Goal: Task Accomplishment & Management: Use online tool/utility

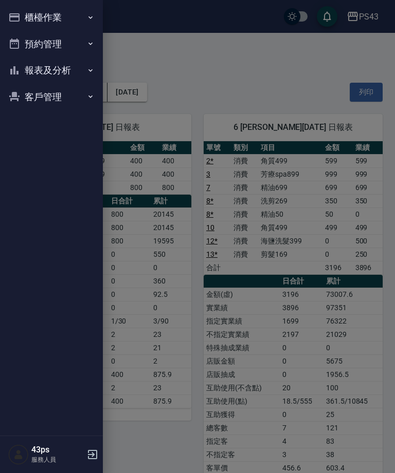
click at [62, 18] on button "櫃檯作業" at bounding box center [51, 17] width 95 height 27
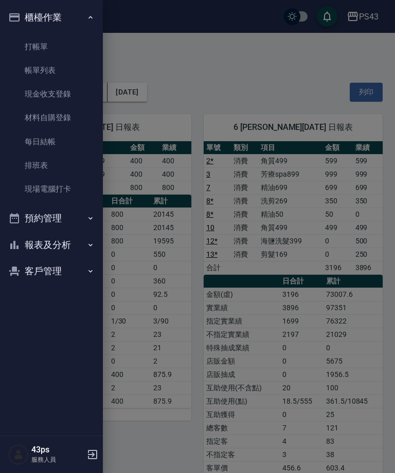
click at [70, 68] on link "帳單列表" at bounding box center [51, 71] width 95 height 24
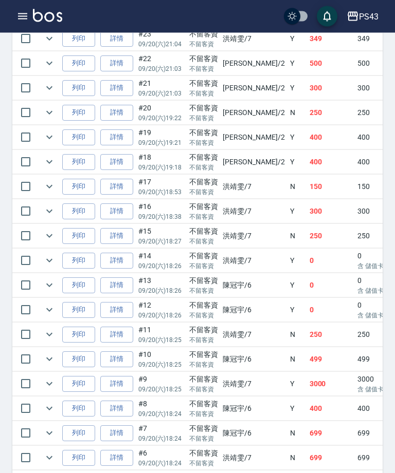
scroll to position [410, 0]
click at [107, 397] on td "詳情" at bounding box center [117, 409] width 38 height 24
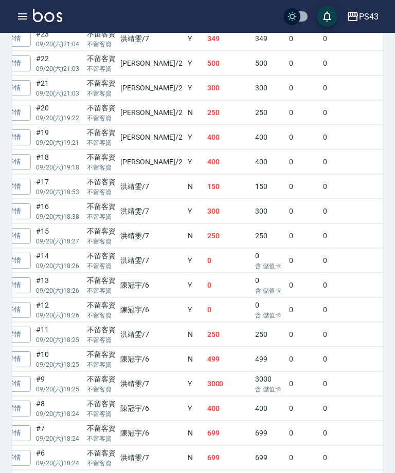
click at [6, 6] on div "PS43 登出" at bounding box center [197, 16] width 395 height 33
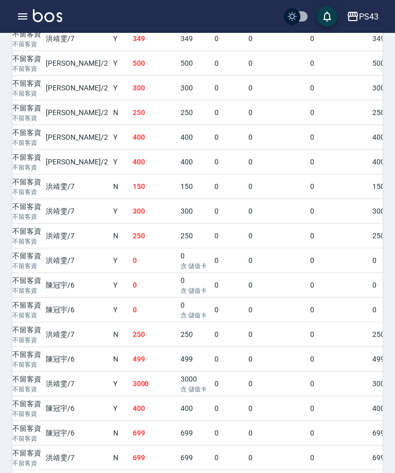
click at [28, 16] on icon "button" at bounding box center [22, 16] width 12 height 12
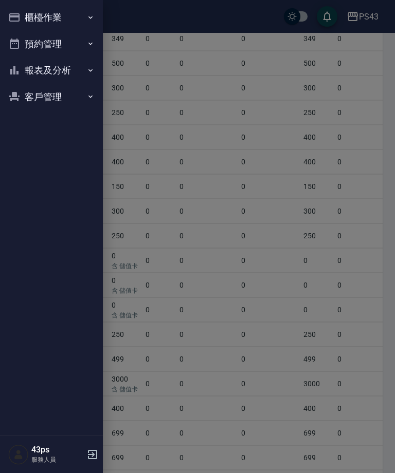
click at [68, 15] on button "櫃檯作業" at bounding box center [51, 17] width 95 height 27
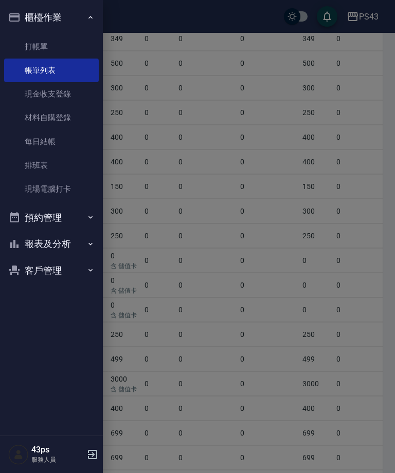
scroll to position [0, 247]
click at [84, 70] on link "帳單列表" at bounding box center [51, 71] width 95 height 24
click at [78, 40] on link "打帳單" at bounding box center [51, 47] width 95 height 24
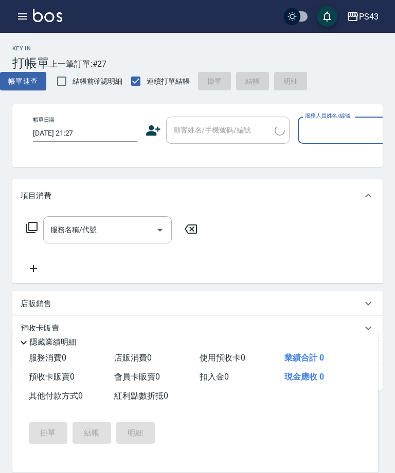
click at [16, 10] on button "button" at bounding box center [22, 16] width 21 height 21
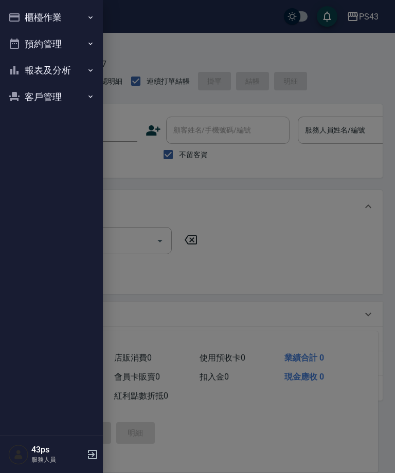
click at [21, 18] on button "櫃檯作業" at bounding box center [51, 17] width 95 height 27
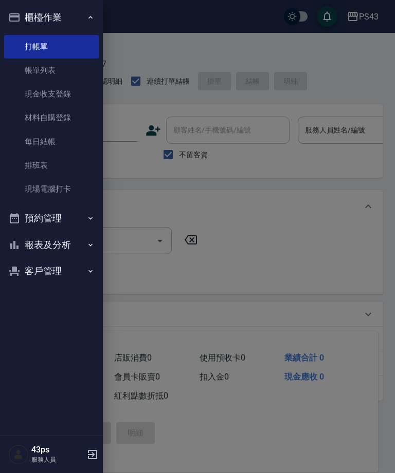
click at [50, 65] on link "帳單列表" at bounding box center [51, 71] width 95 height 24
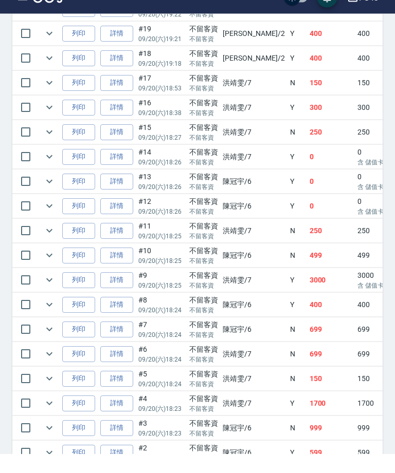
scroll to position [586, 0]
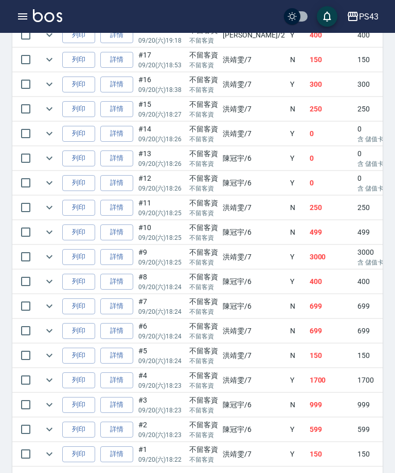
click at [123, 286] on link "詳情" at bounding box center [116, 282] width 33 height 16
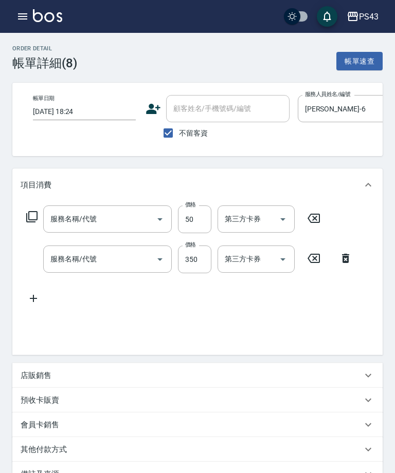
type input "[DATE] 18:24"
checkbox input "true"
type input "[PERSON_NAME]-6"
type input "精油50(105)"
type input "洗剪269(226)"
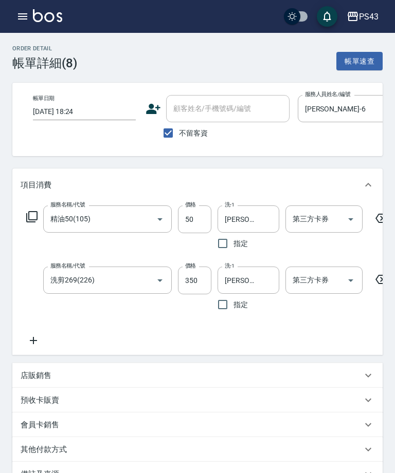
scroll to position [0, 7]
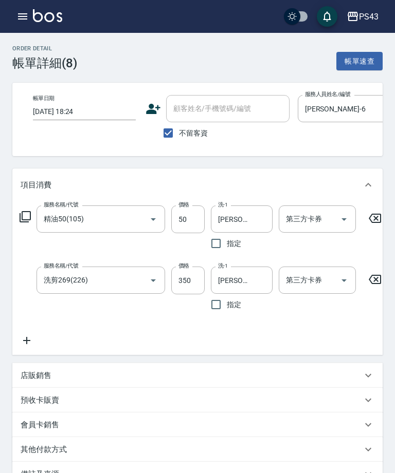
click at [382, 222] on icon at bounding box center [375, 218] width 26 height 12
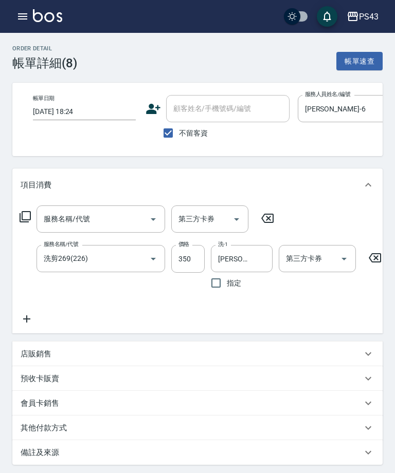
click at [193, 256] on input "350" at bounding box center [187, 259] width 33 height 28
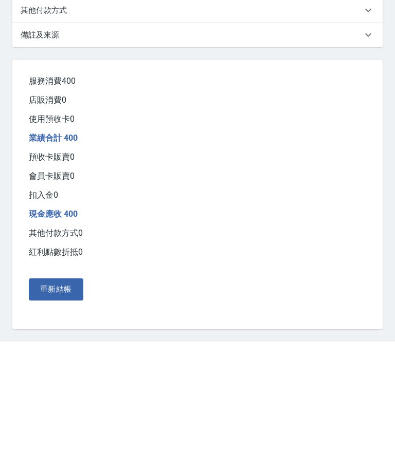
type input "400"
click at [61, 410] on button "重新結帳" at bounding box center [56, 421] width 54 height 22
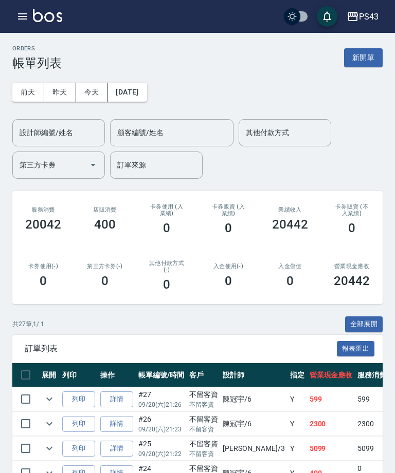
click at [299, 329] on div "共 27 筆, 1 / 1 全部展開" at bounding box center [197, 325] width 370 height 16
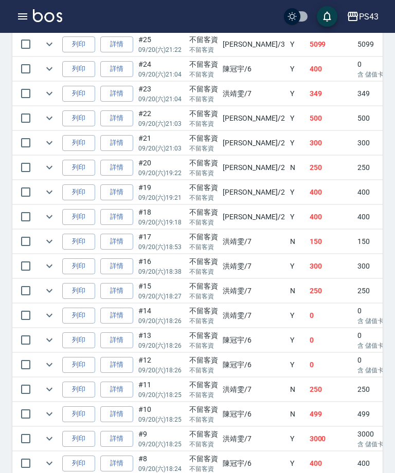
scroll to position [407, 0]
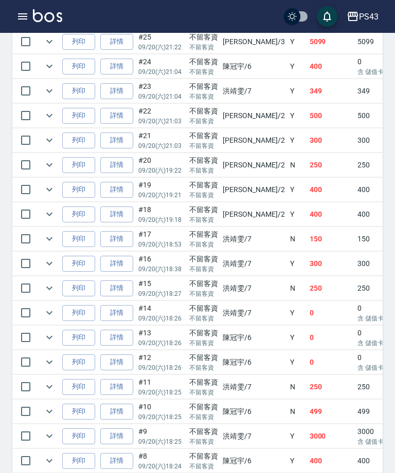
click at [123, 433] on link "詳情" at bounding box center [116, 437] width 33 height 16
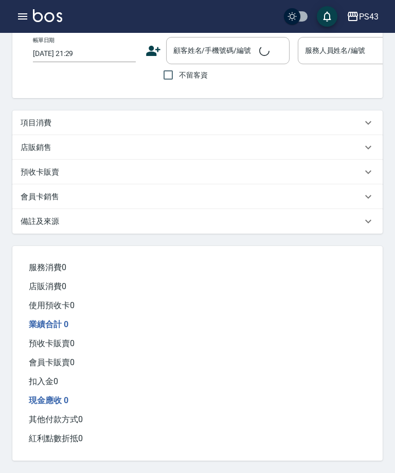
click at [116, 473] on html "PS43 登出 櫃檯作業 打帳單 帳單列表 現金收支登錄 材料自購登錄 每日結帳 排班表 現場電腦打卡 預約管理 預約管理 單日預約紀錄 單週預約紀錄 報表及…" at bounding box center [197, 207] width 395 height 531
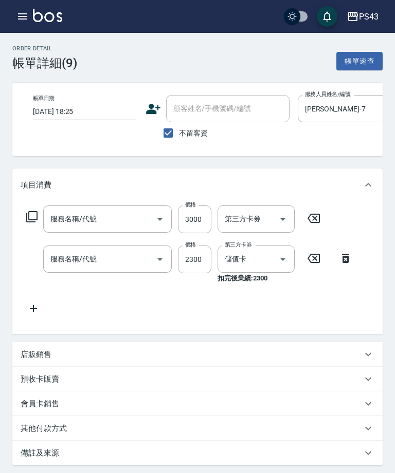
type input "[DATE] 18:25"
checkbox input "true"
type input "[PERSON_NAME]-7"
type input "儲3000(8300)"
type input "型男燙1699(3169)"
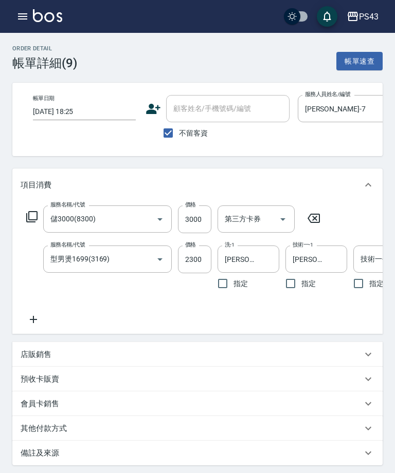
click at [199, 218] on input "3000" at bounding box center [194, 220] width 33 height 28
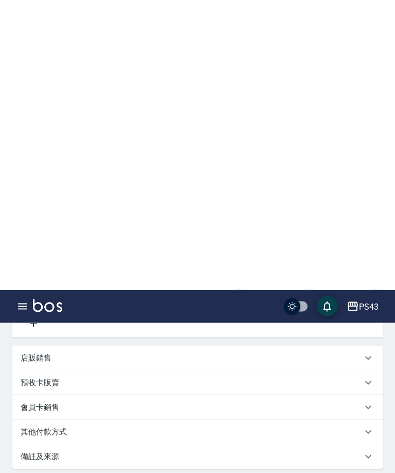
scroll to position [302, 0]
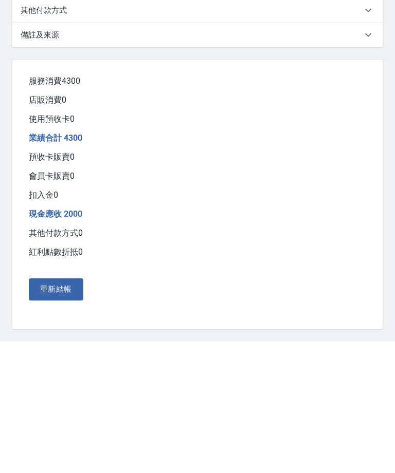
type input "2000"
click at [66, 410] on button "重新結帳" at bounding box center [56, 421] width 54 height 22
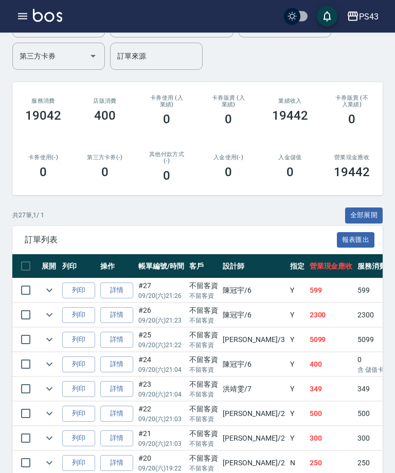
scroll to position [109, 0]
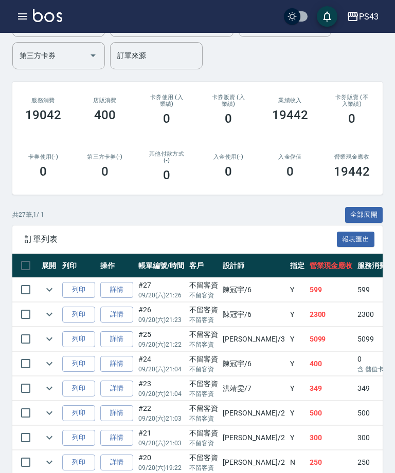
click at [8, 9] on div "PS43 登出" at bounding box center [197, 16] width 395 height 33
click at [25, 13] on icon "button" at bounding box center [22, 16] width 9 height 6
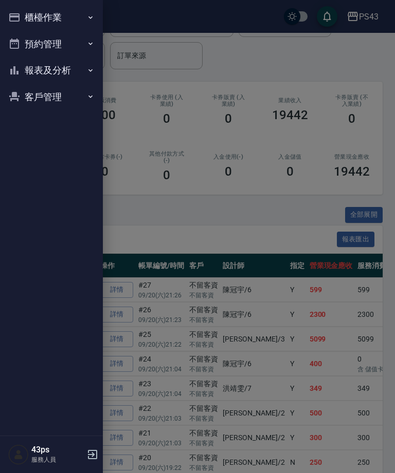
click at [73, 64] on button "報表及分析" at bounding box center [51, 70] width 95 height 27
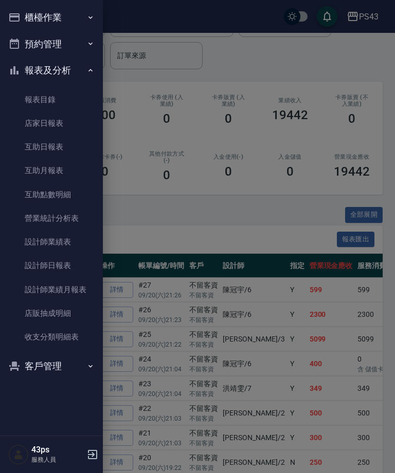
click at [73, 148] on link "互助日報表" at bounding box center [51, 147] width 95 height 24
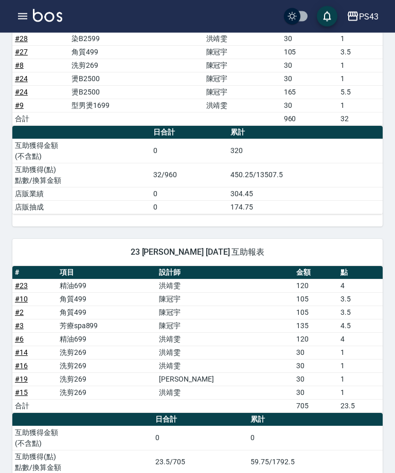
scroll to position [647, 0]
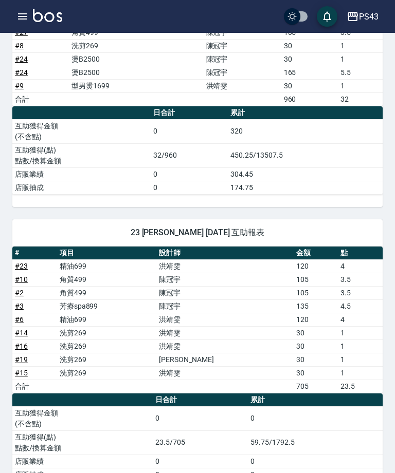
click at [25, 19] on icon "button" at bounding box center [22, 16] width 9 height 6
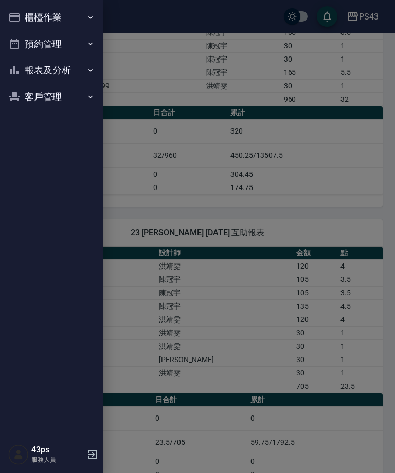
click at [31, 13] on button "櫃檯作業" at bounding box center [51, 17] width 95 height 27
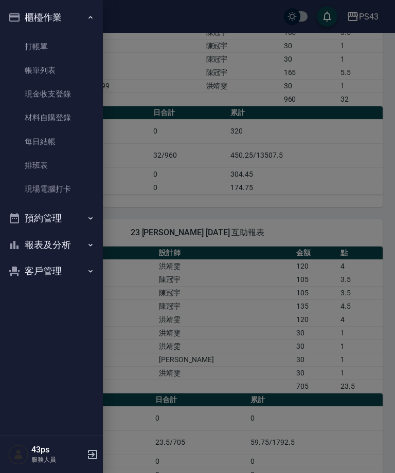
click at [46, 95] on link "現金收支登錄" at bounding box center [51, 94] width 95 height 24
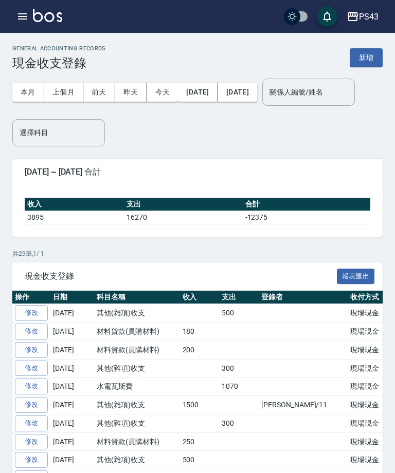
click at [380, 58] on button "新增" at bounding box center [365, 57] width 33 height 19
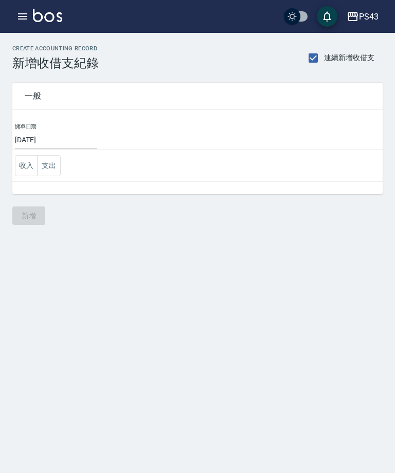
click at [47, 166] on button "支出" at bounding box center [49, 165] width 23 height 21
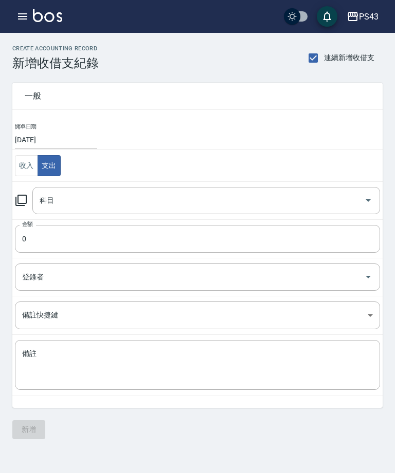
click at [26, 195] on icon at bounding box center [21, 200] width 12 height 12
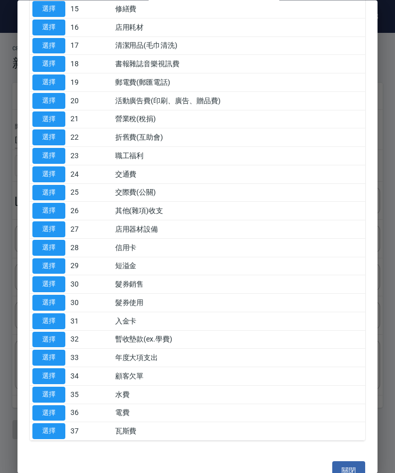
scroll to position [355, 0]
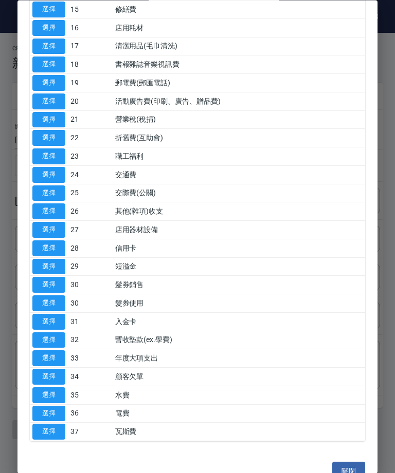
click at [49, 204] on button "選擇" at bounding box center [48, 212] width 33 height 16
type input "26 其他(雜項)收支"
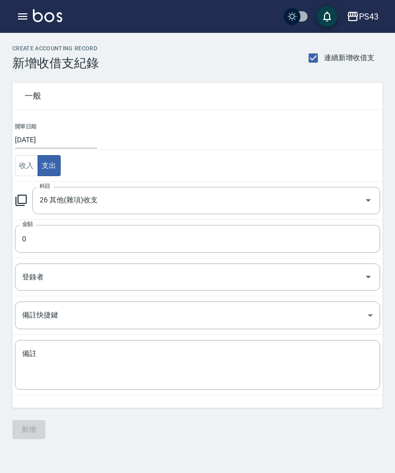
click at [184, 225] on input "0" at bounding box center [197, 239] width 365 height 28
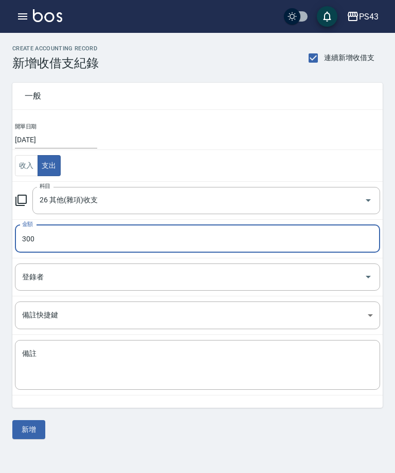
click at [306, 187] on div "26 其他(雜項)收支 科目" at bounding box center [205, 200] width 347 height 27
type input "300"
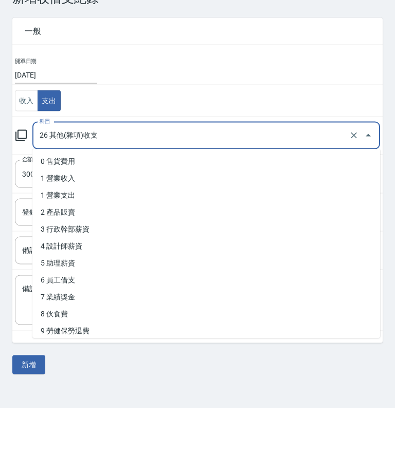
click at [20, 340] on div "x 備註" at bounding box center [197, 365] width 365 height 50
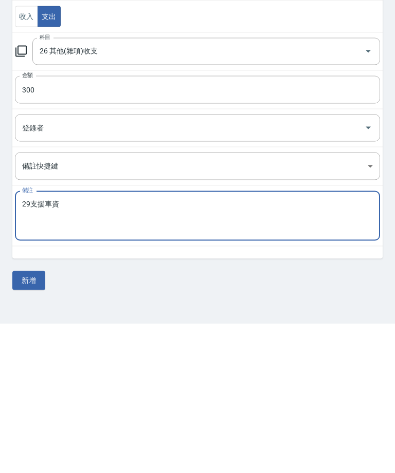
type textarea "29支援車資"
click at [32, 420] on button "新增" at bounding box center [28, 429] width 33 height 19
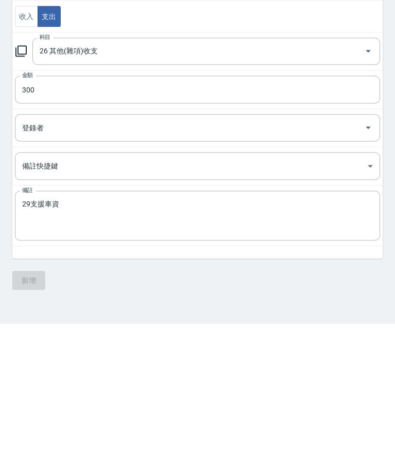
scroll to position [33, 0]
